Goal: Information Seeking & Learning: Learn about a topic

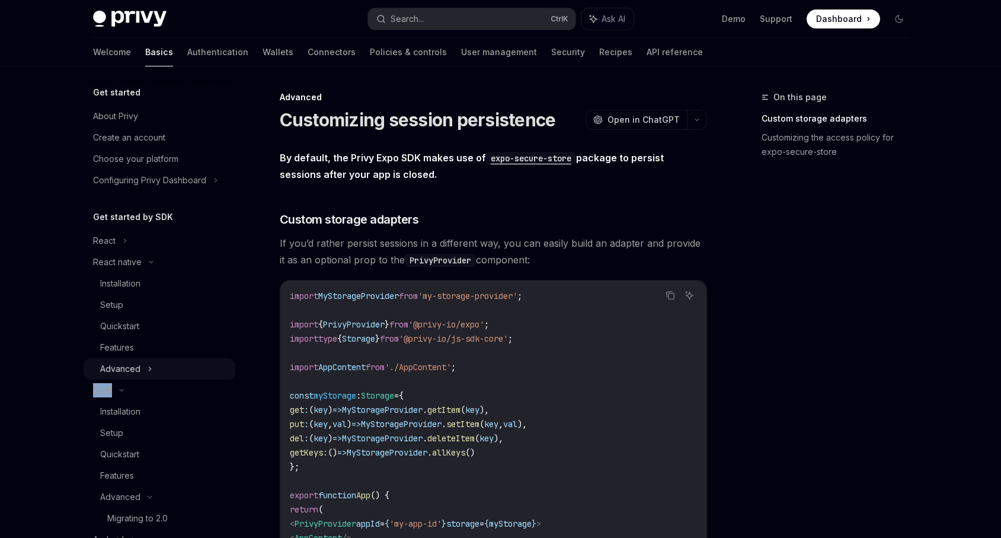
click at [152, 379] on ul "React React native Installation Setup Quickstart Features Advanced Swift Instal…" at bounding box center [160, 443] width 152 height 427
click at [156, 375] on div "Advanced" at bounding box center [160, 368] width 152 height 21
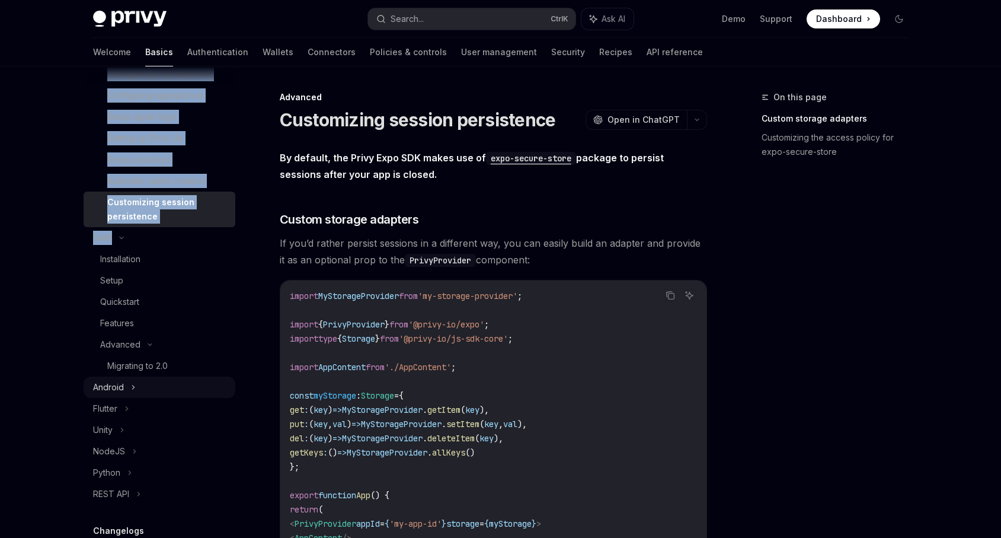
scroll to position [356, 0]
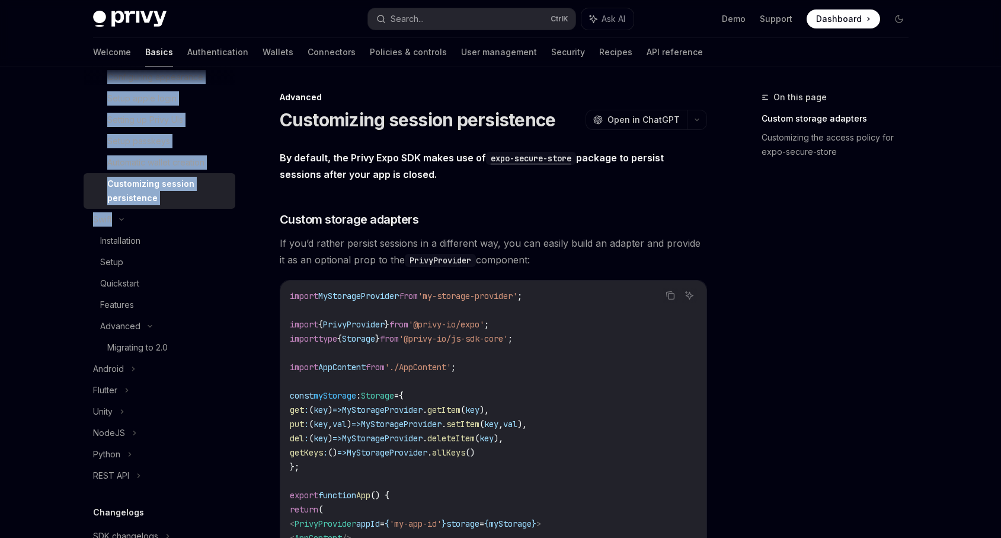
click at [159, 199] on div "Customizing session persistence" at bounding box center [167, 191] width 121 height 28
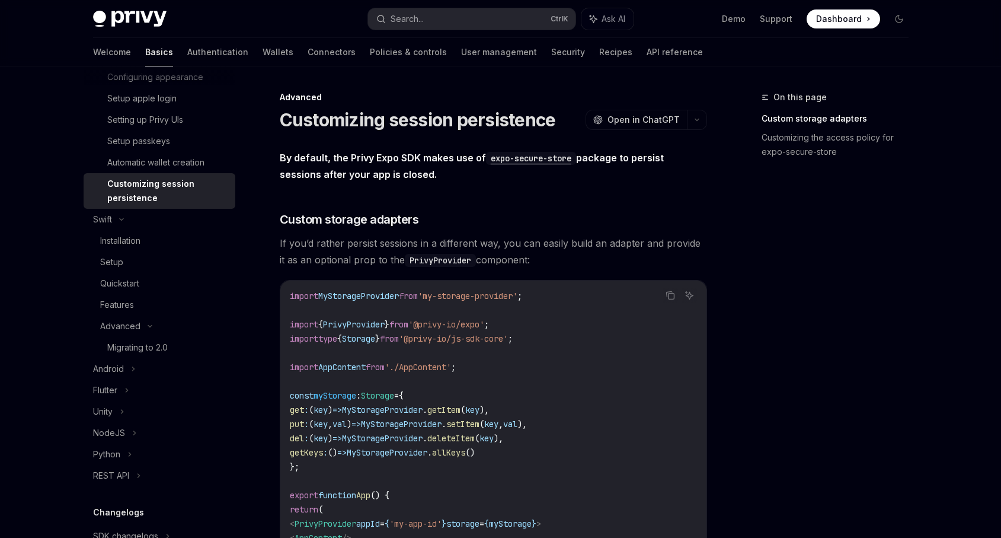
click at [112, 193] on div "Customizing session persistence" at bounding box center [167, 191] width 121 height 28
click at [154, 164] on div "Automatic wallet creation" at bounding box center [155, 162] width 97 height 14
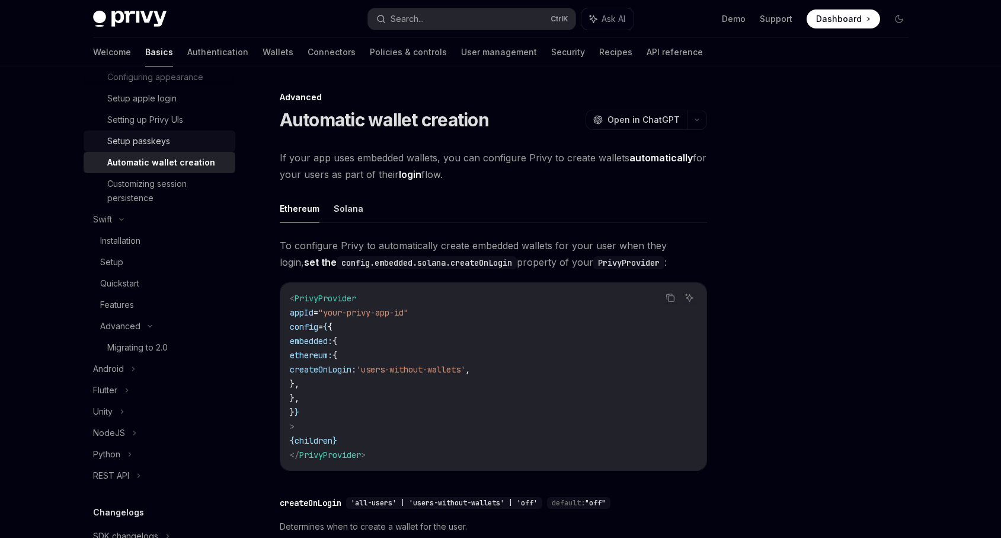
click at [157, 145] on div "Setup passkeys" at bounding box center [138, 141] width 63 height 14
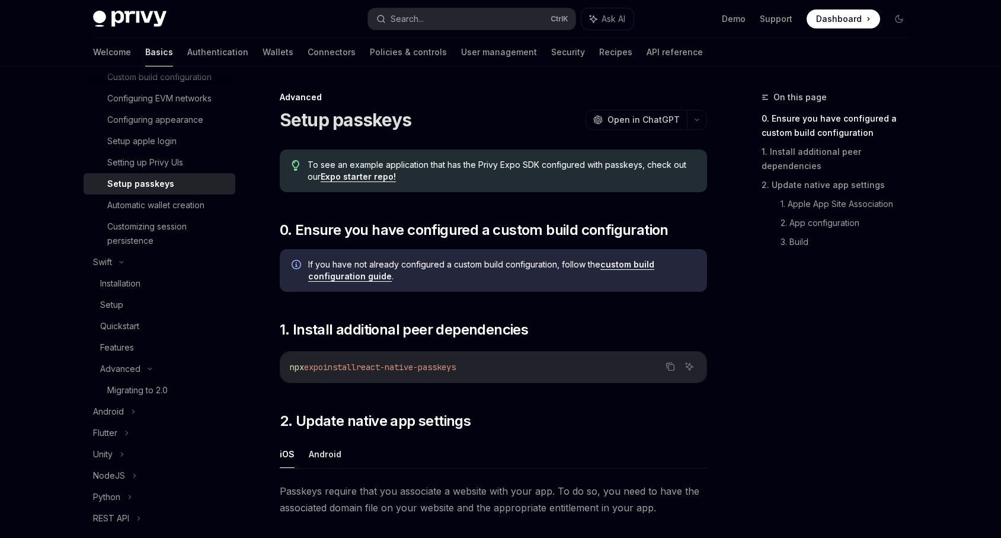
scroll to position [213, 0]
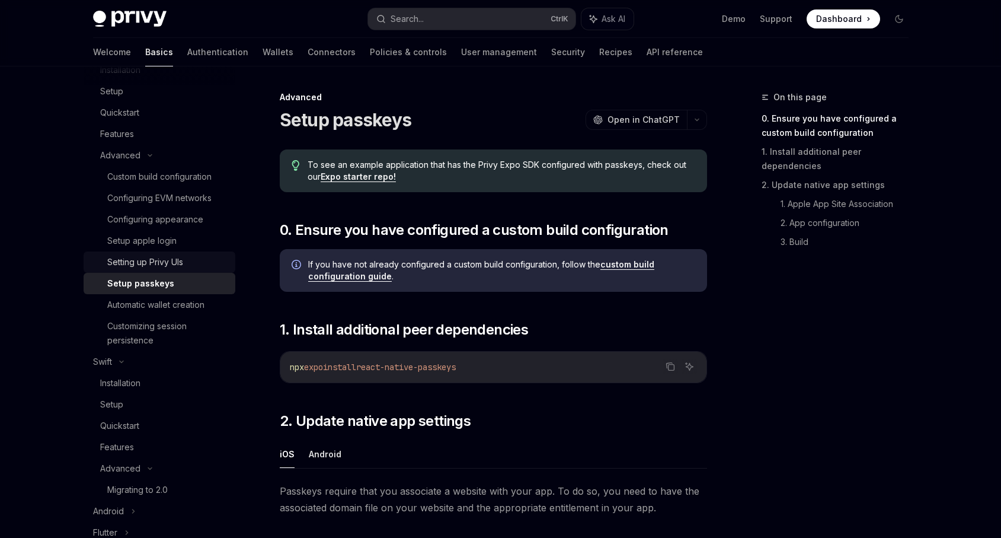
click at [174, 265] on div "Setting up Privy UIs" at bounding box center [145, 262] width 76 height 14
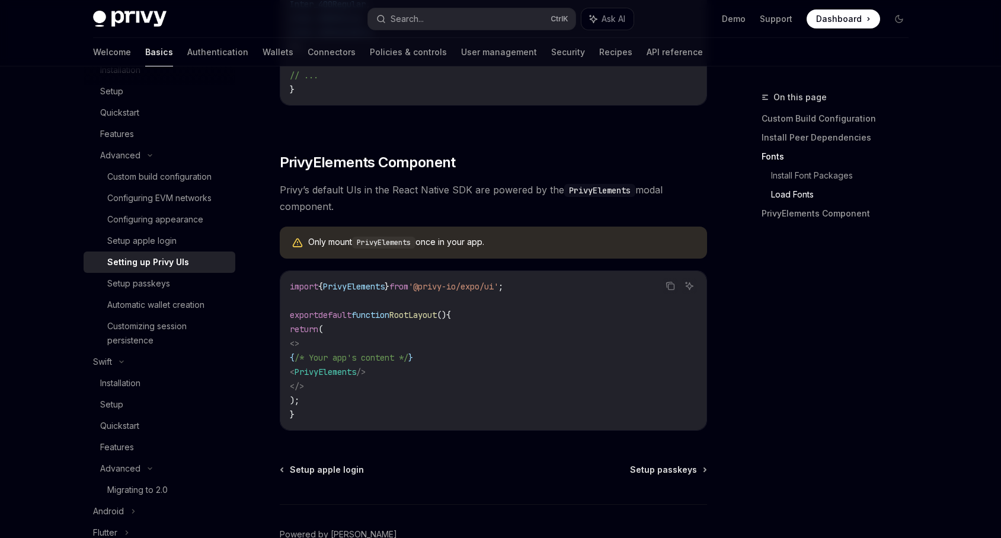
scroll to position [854, 0]
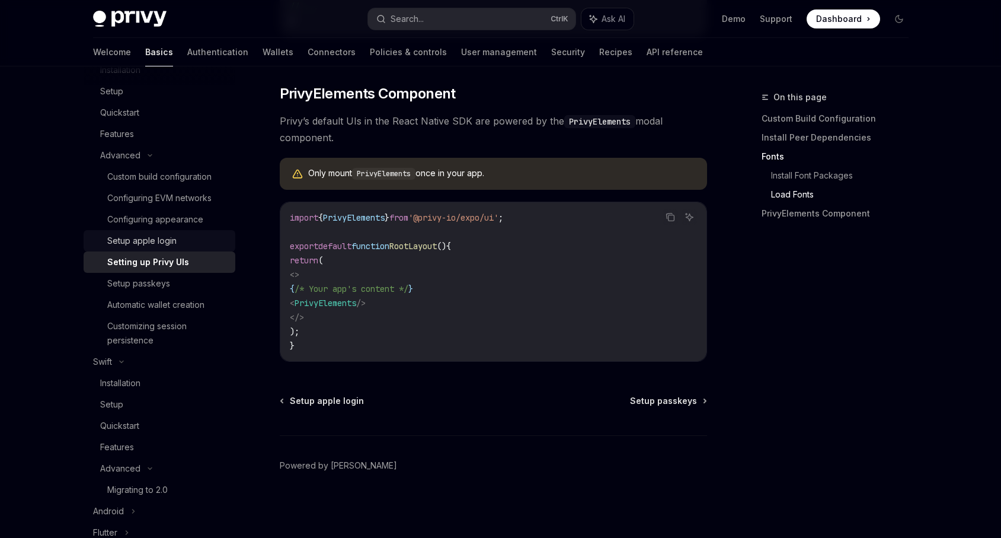
click at [187, 244] on div "Setup apple login" at bounding box center [167, 241] width 121 height 14
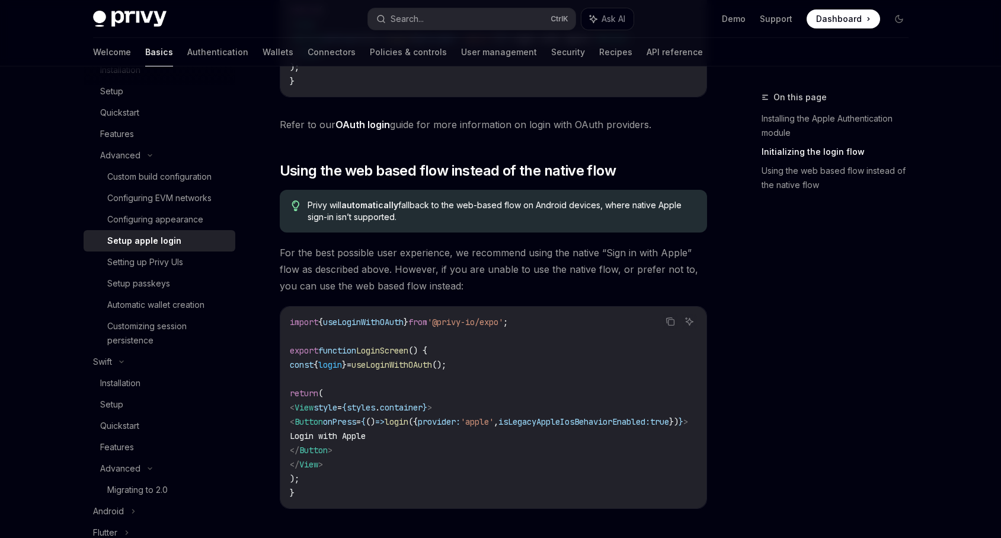
scroll to position [854, 0]
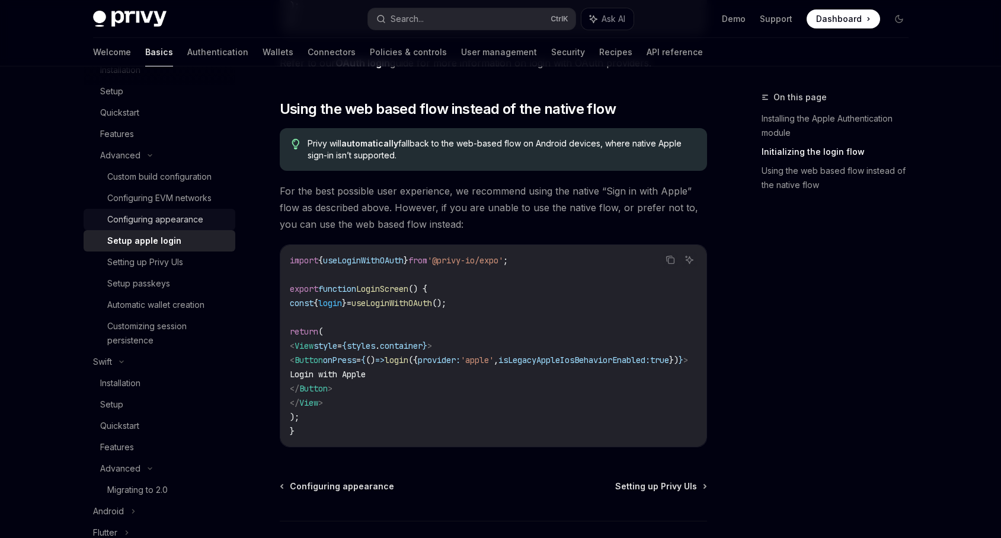
click at [171, 226] on div "Configuring appearance" at bounding box center [155, 219] width 96 height 14
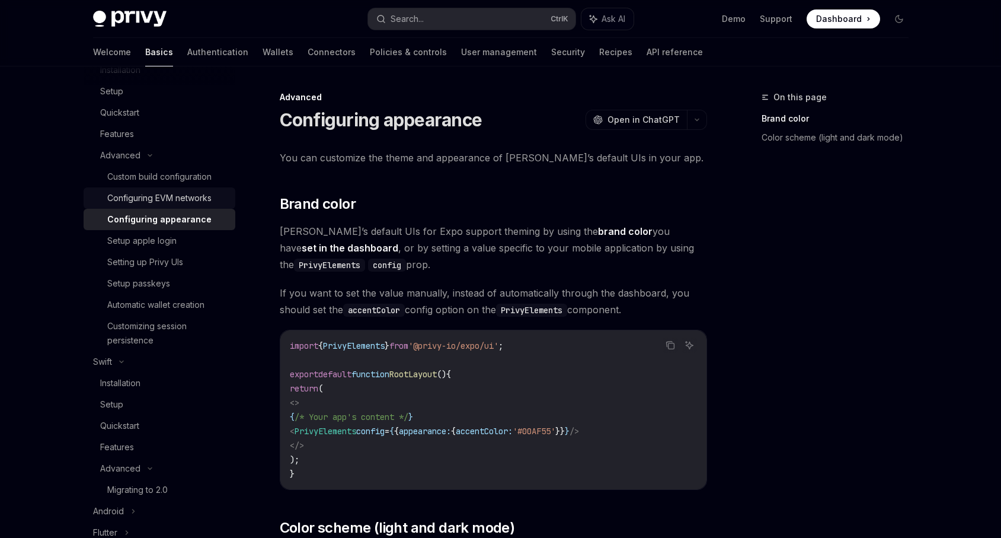
click at [177, 206] on link "Configuring EVM networks" at bounding box center [160, 197] width 152 height 21
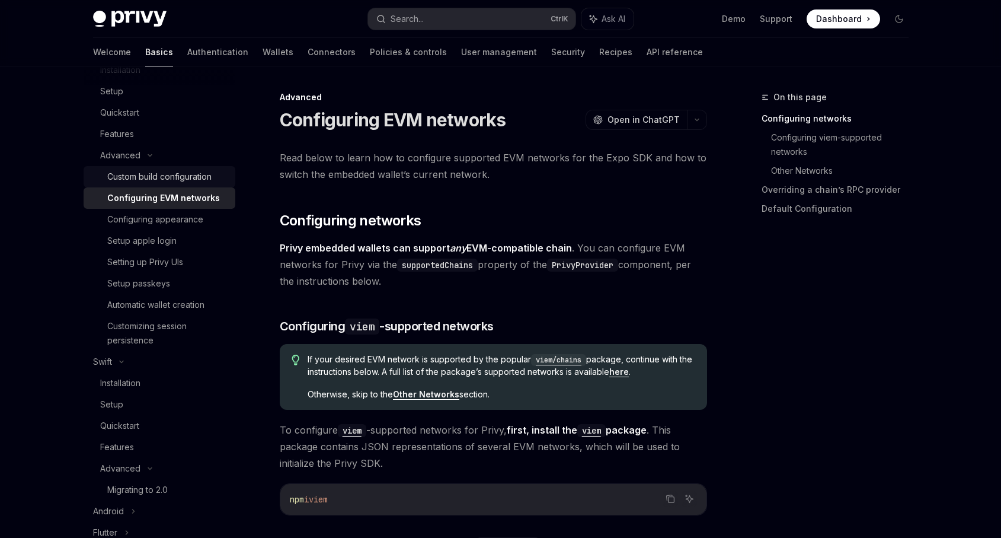
click at [174, 183] on div "Custom build configuration" at bounding box center [159, 177] width 104 height 14
type textarea "*"
